Goal: Transaction & Acquisition: Purchase product/service

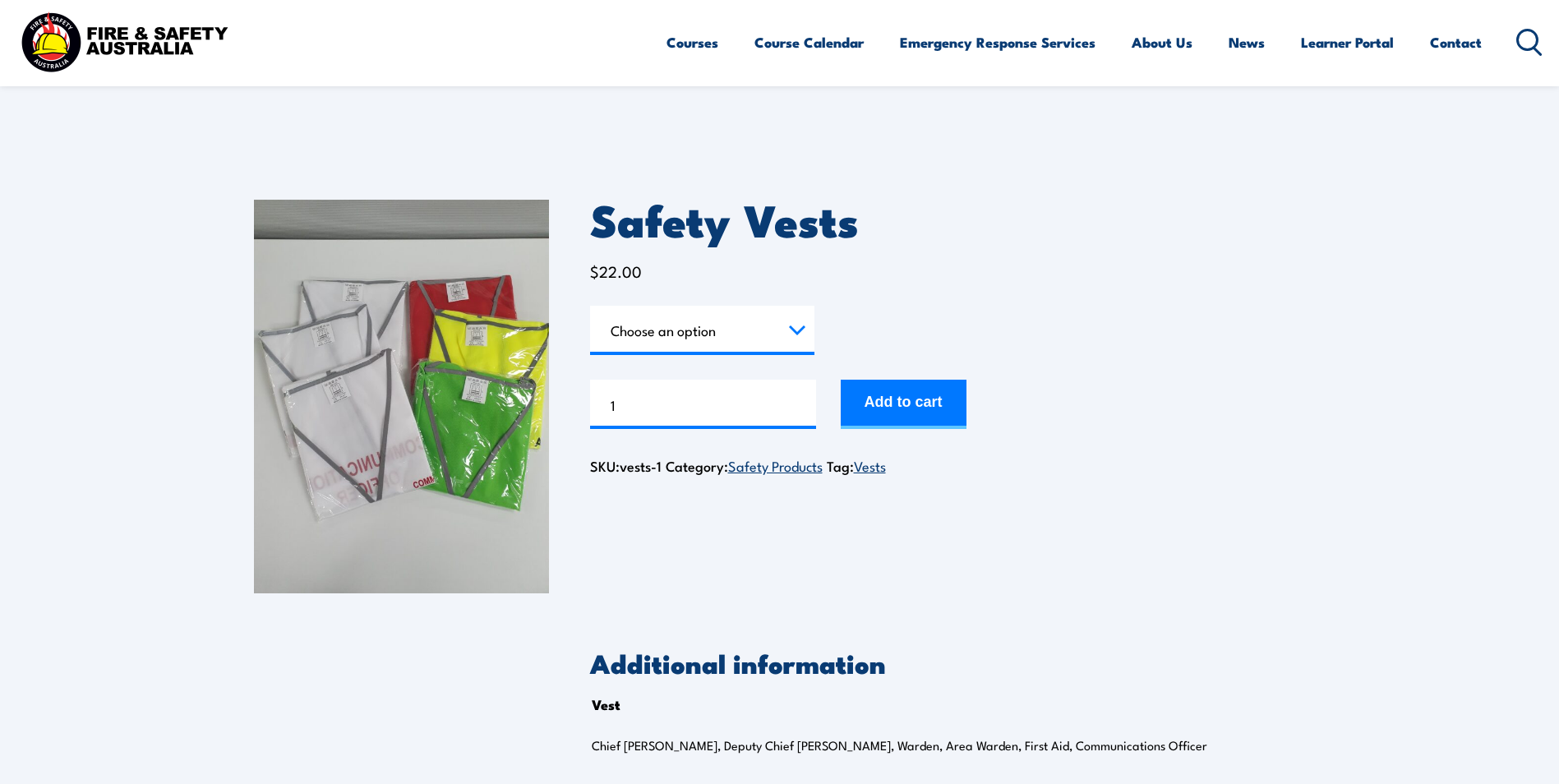
click at [816, 328] on tr "Vest Choose an option Chief Warden Deputy Chief Warden Warden Area Warden First…" at bounding box center [714, 330] width 249 height 49
click at [805, 330] on select "Choose an option Chief [PERSON_NAME] Deputy Chief Warden Warden Area Warden Fir…" at bounding box center [702, 330] width 224 height 49
click at [590, 305] on select "Choose an option Chief [PERSON_NAME] Deputy Chief Warden Warden Area Warden Fir…" at bounding box center [702, 330] width 224 height 49
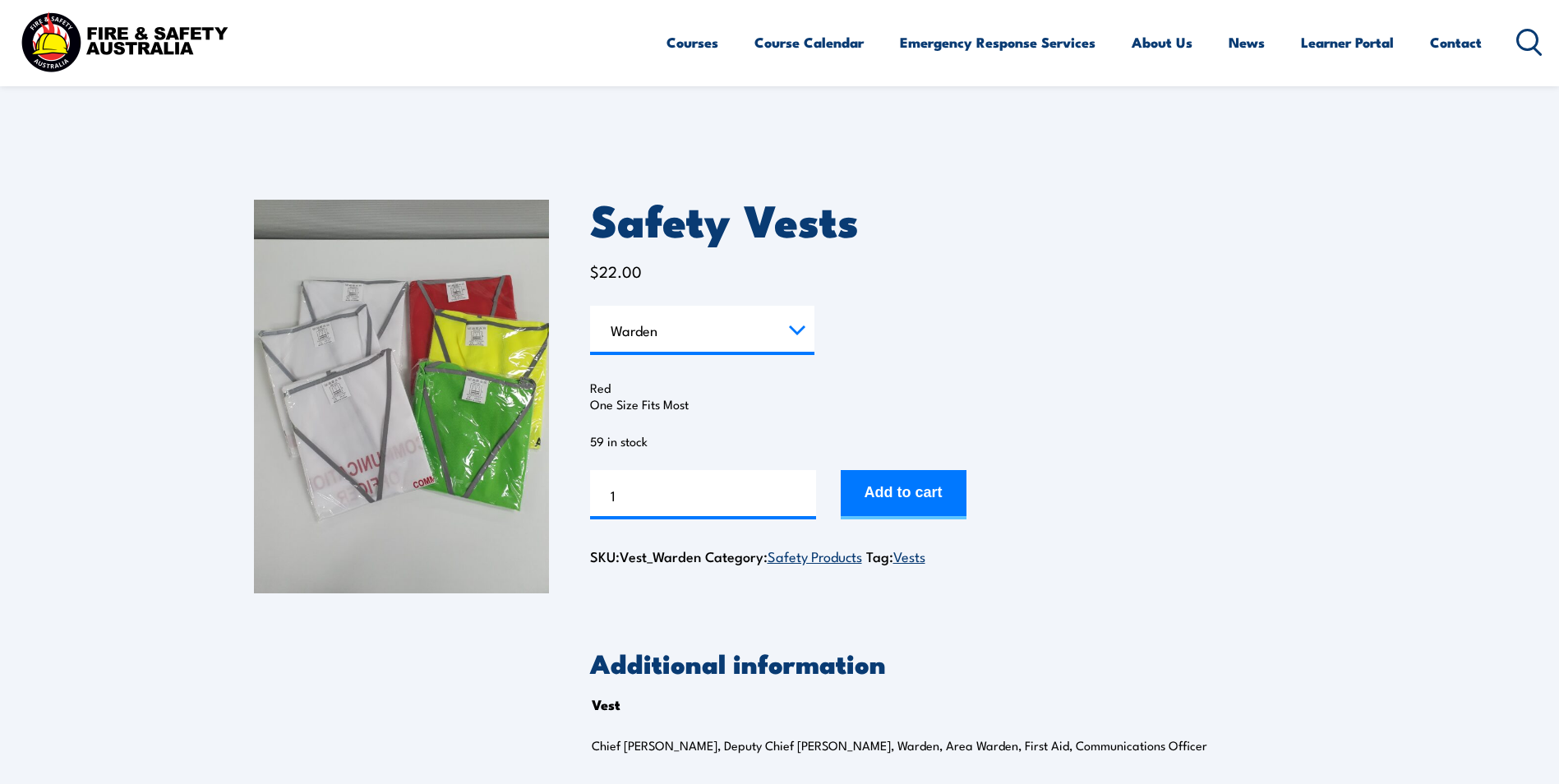
click at [1220, 416] on div "Red One Size Fits Most 59 in stock" at bounding box center [948, 415] width 716 height 70
click at [748, 327] on select "Choose an option Chief [PERSON_NAME] Deputy Chief Warden Warden Area Warden Fir…" at bounding box center [702, 330] width 224 height 49
click at [590, 305] on select "Choose an option Chief [PERSON_NAME] Deputy Chief Warden Warden Area Warden Fir…" at bounding box center [702, 330] width 224 height 49
select select "First Aid"
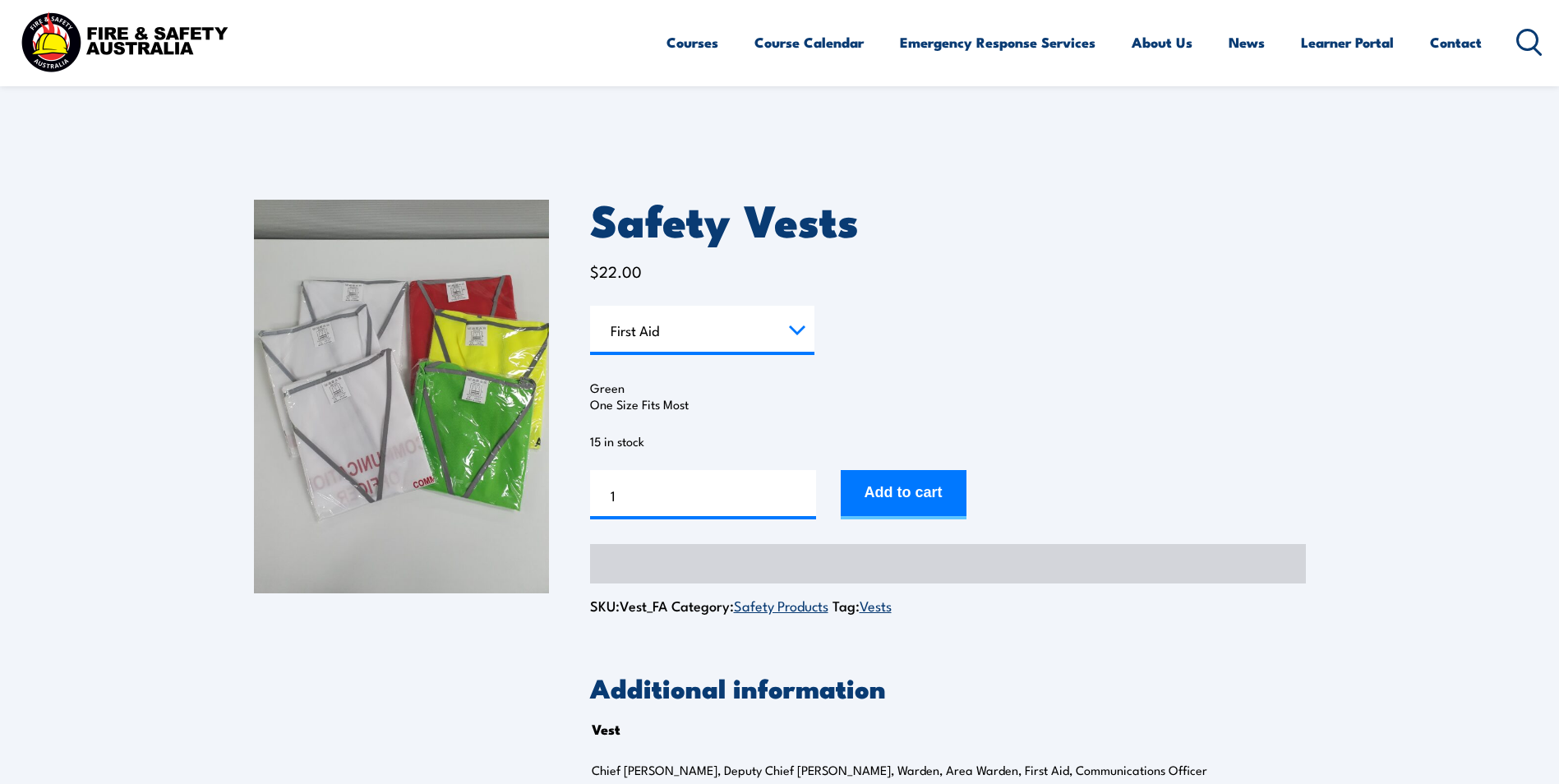
click at [1394, 365] on section "Safety Vests $ 22.00 Vest Choose an option Chief Warden Deputy Chief Warden War…" at bounding box center [779, 500] width 1559 height 682
